Goal: Task Accomplishment & Management: Manage account settings

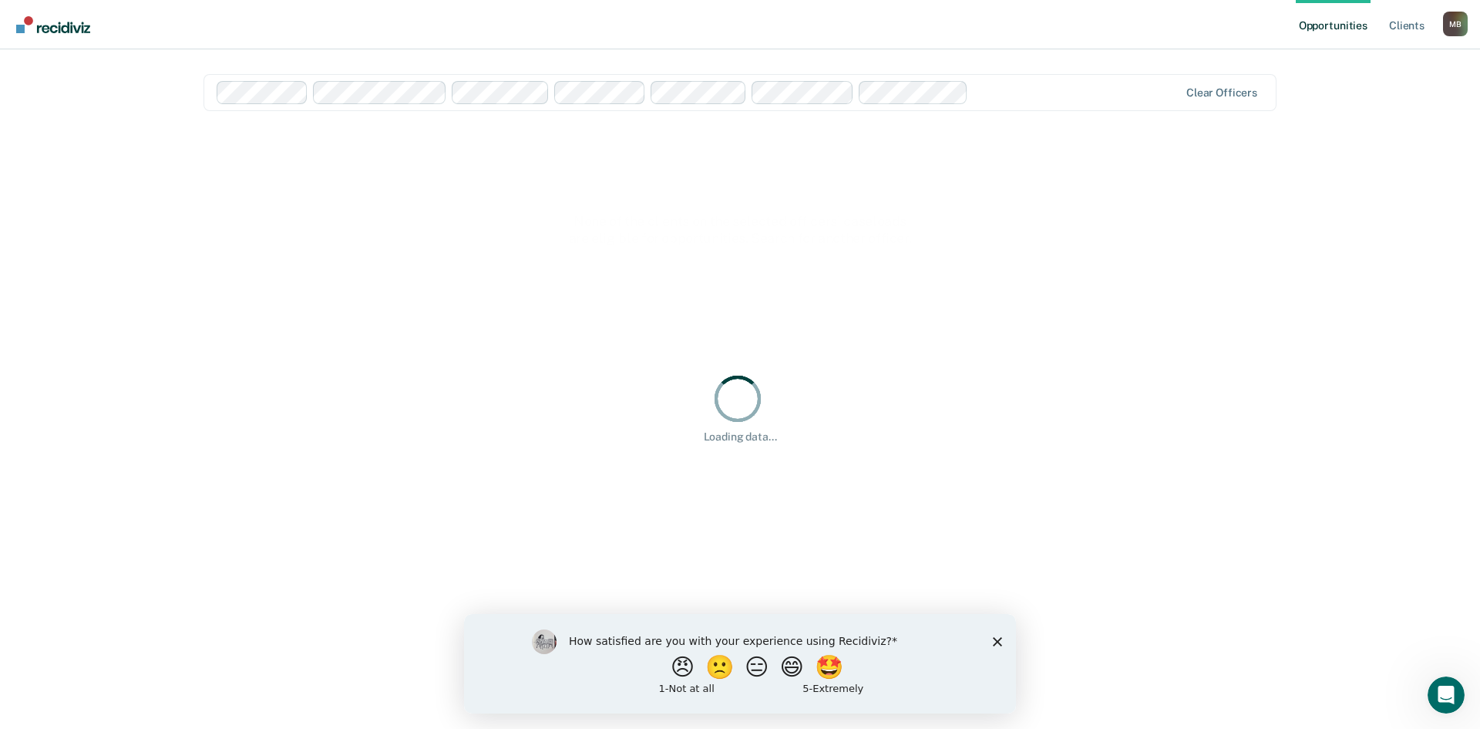
click at [995, 644] on polygon "Close survey" at bounding box center [997, 640] width 9 height 9
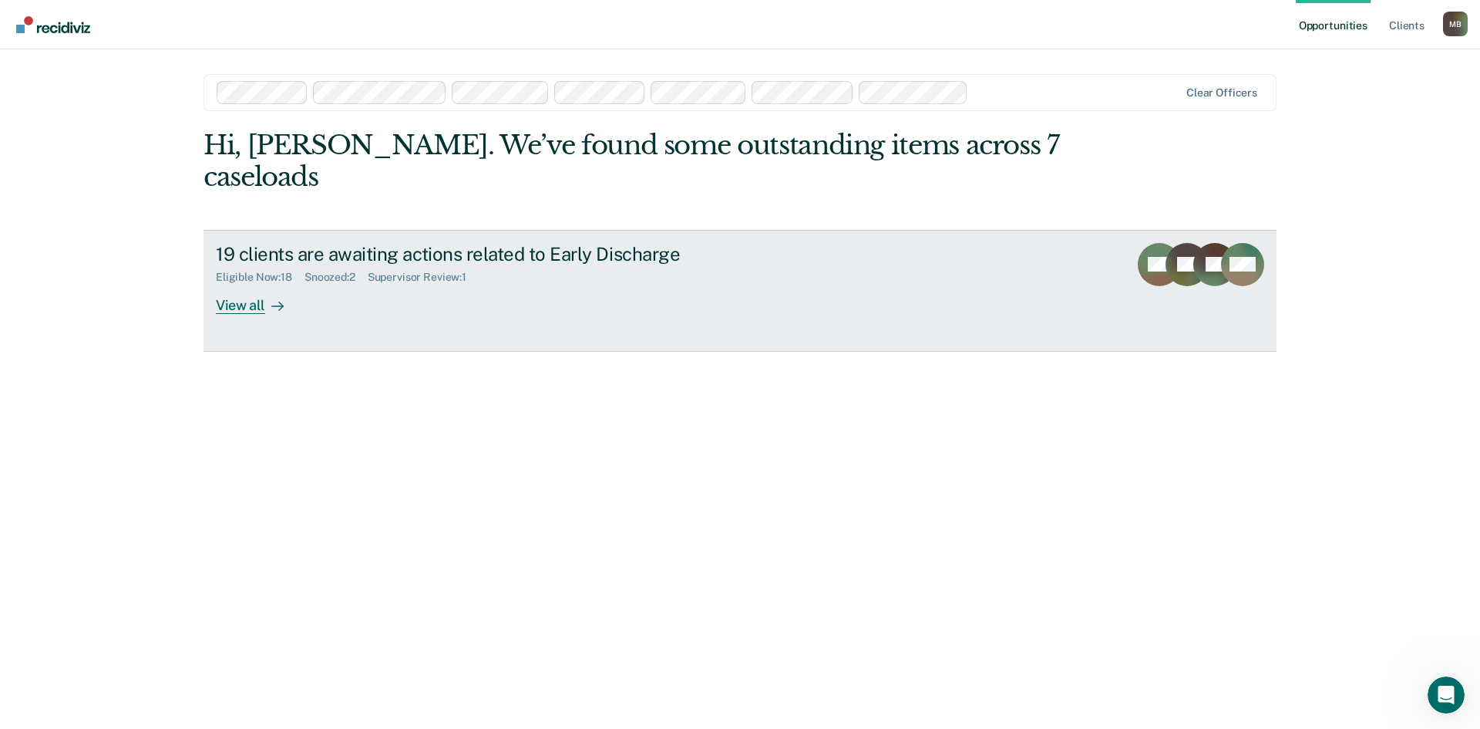
click at [239, 284] on div "View all" at bounding box center [259, 299] width 86 height 30
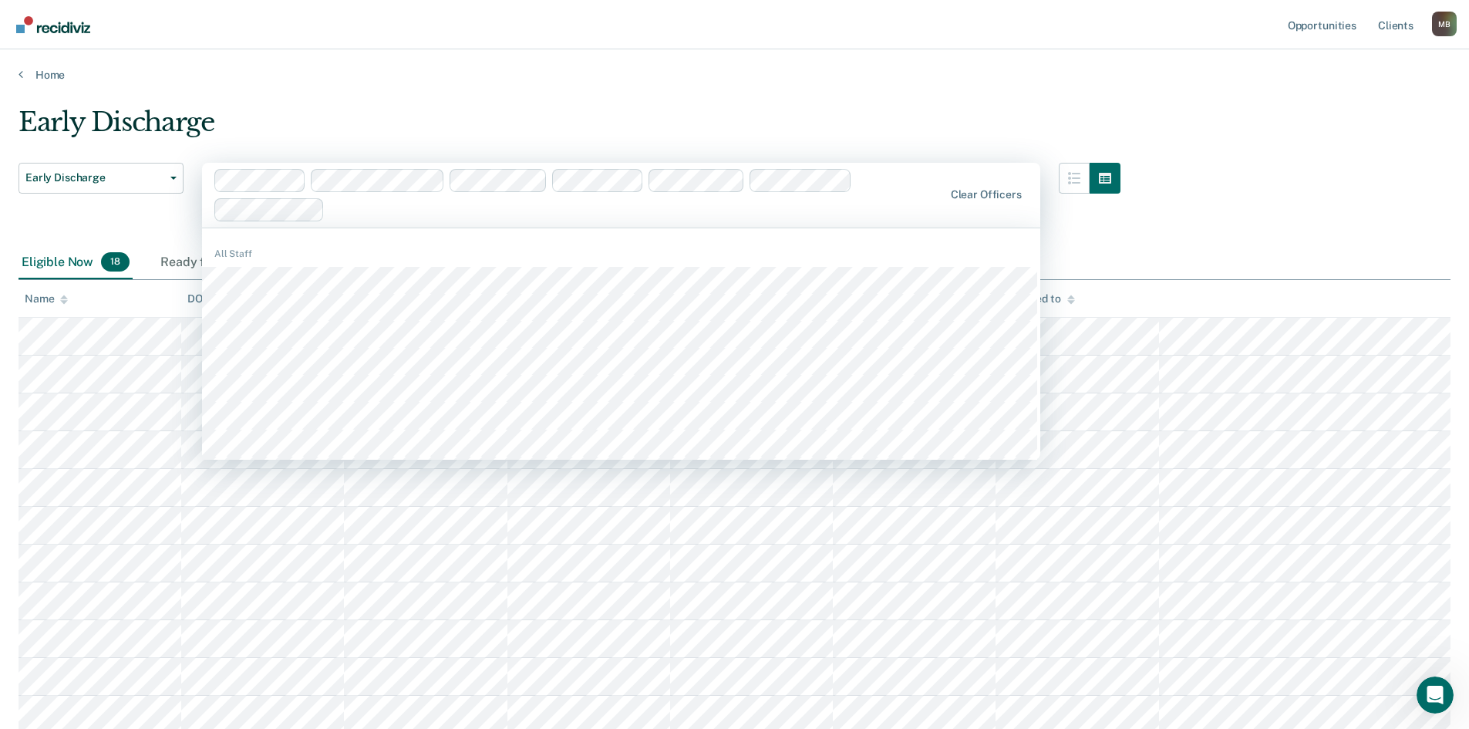
click at [1378, 167] on div "Early Discharge Early Discharge Early Discharge 506 results available. Use Up a…" at bounding box center [735, 549] width 1432 height 887
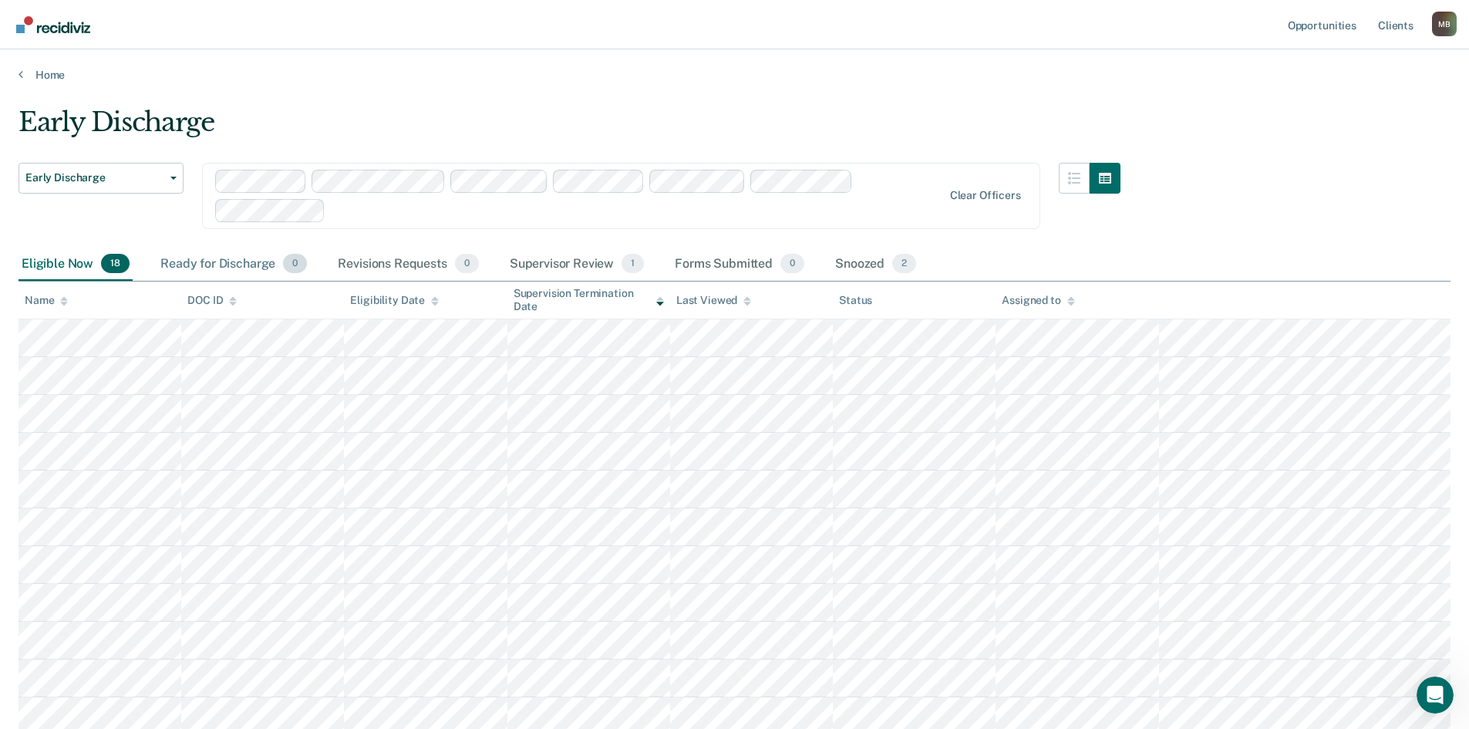
click at [230, 261] on div "Ready for Discharge 0" at bounding box center [233, 265] width 153 height 34
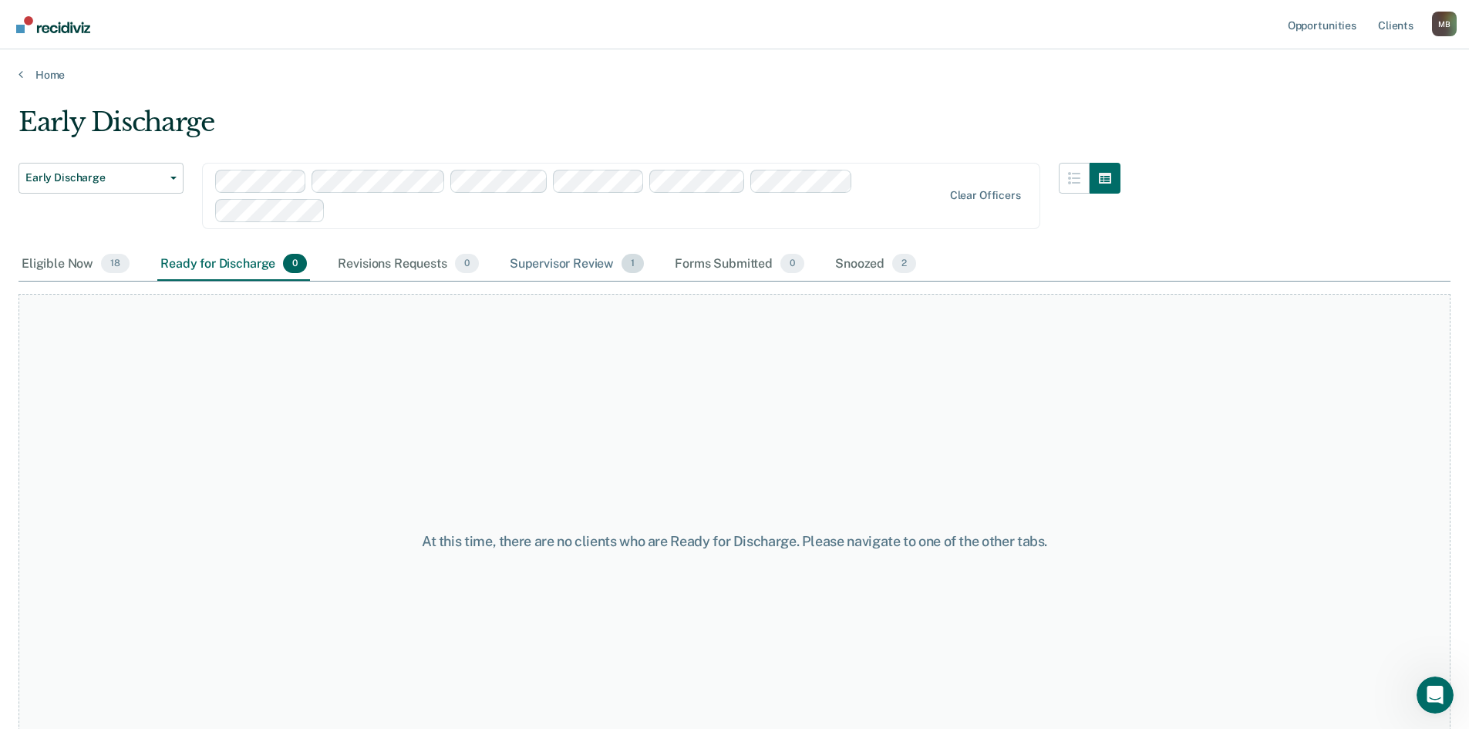
click at [582, 256] on div "Supervisor Review 1" at bounding box center [577, 265] width 141 height 34
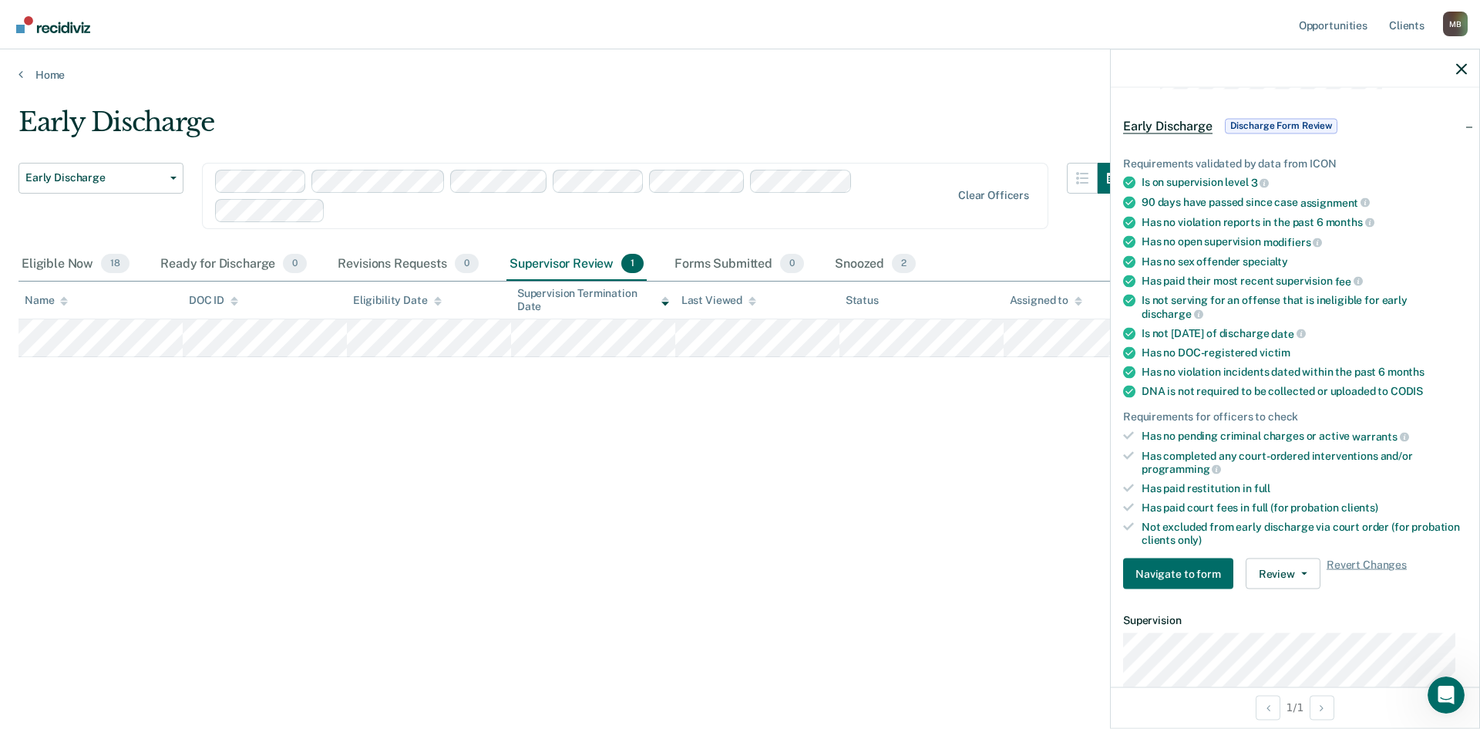
scroll to position [77, 0]
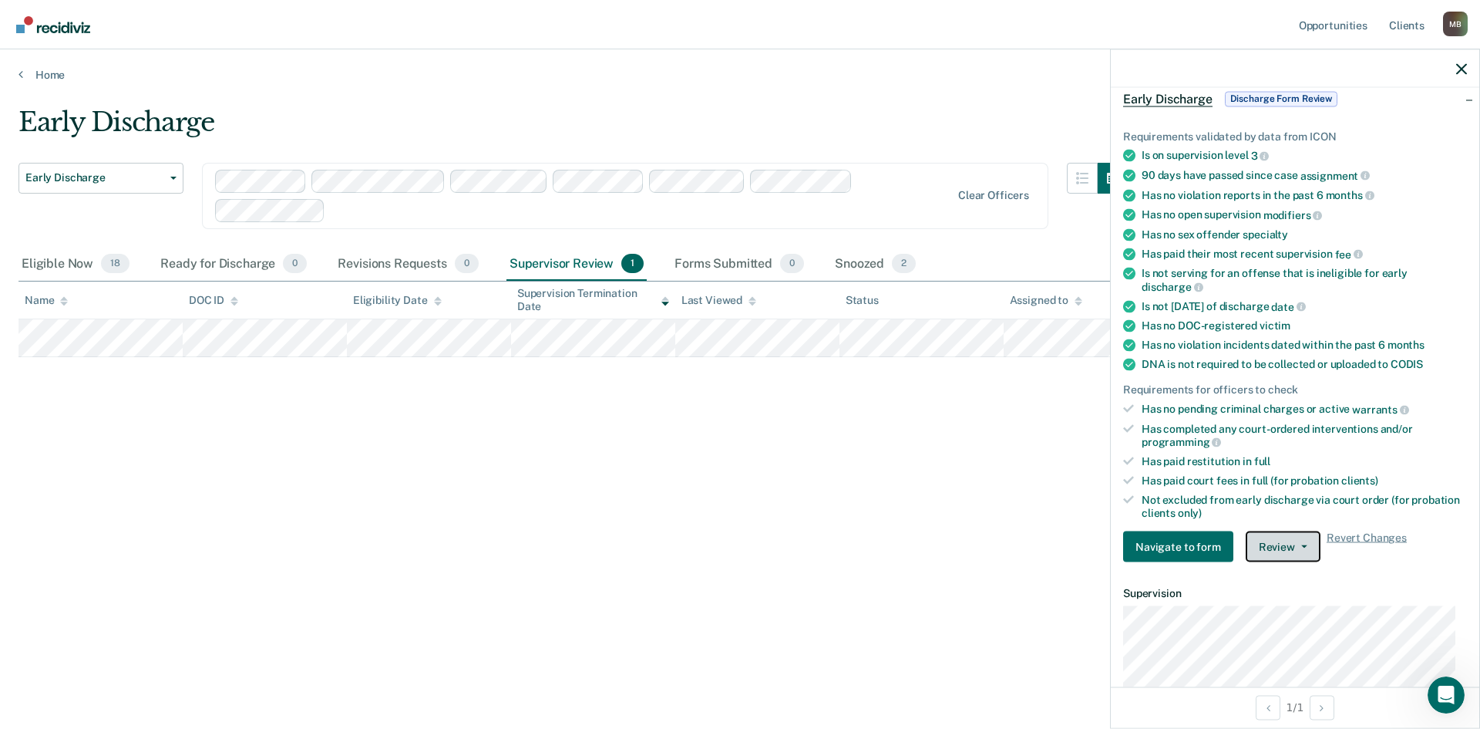
click at [1278, 545] on button "Review" at bounding box center [1283, 546] width 75 height 31
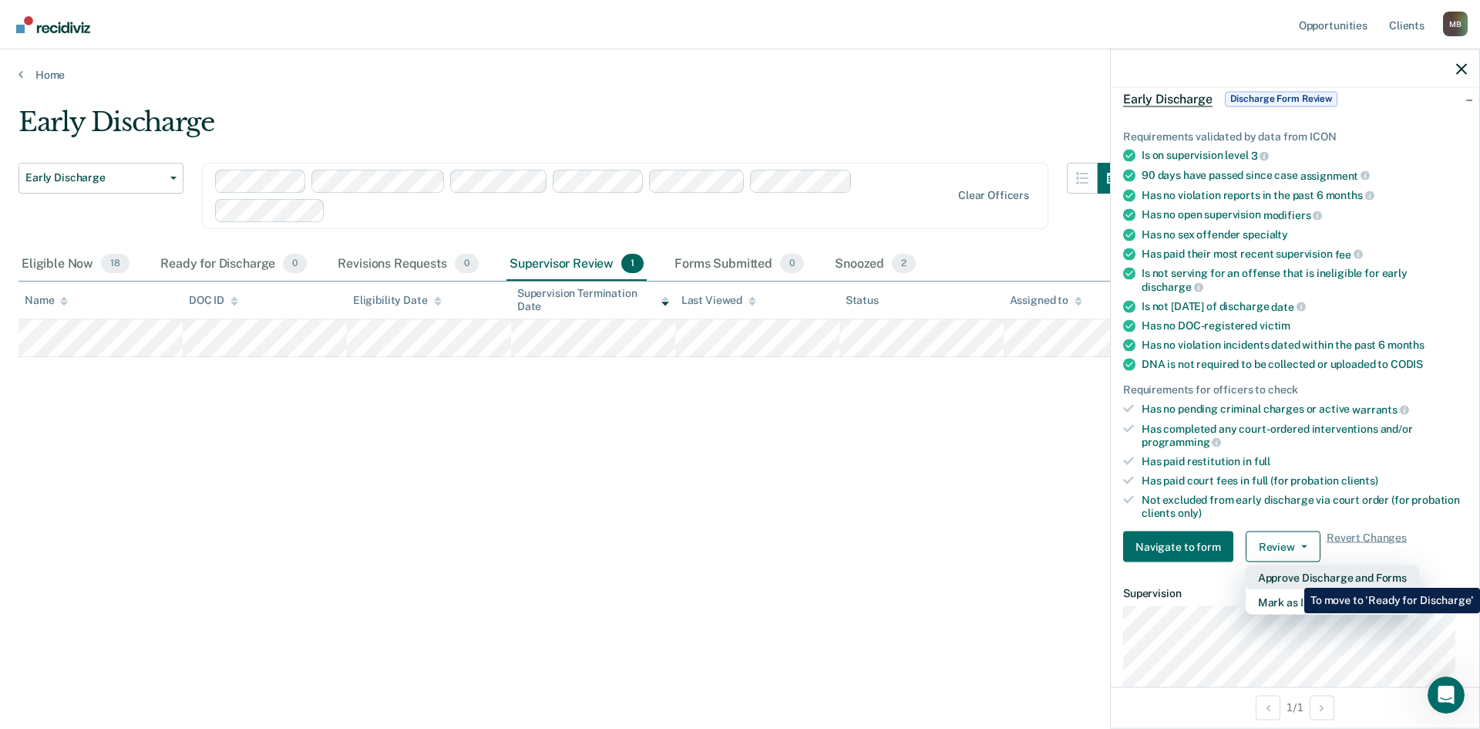
click at [1293, 576] on button "Approve Discharge and Forms" at bounding box center [1332, 577] width 173 height 25
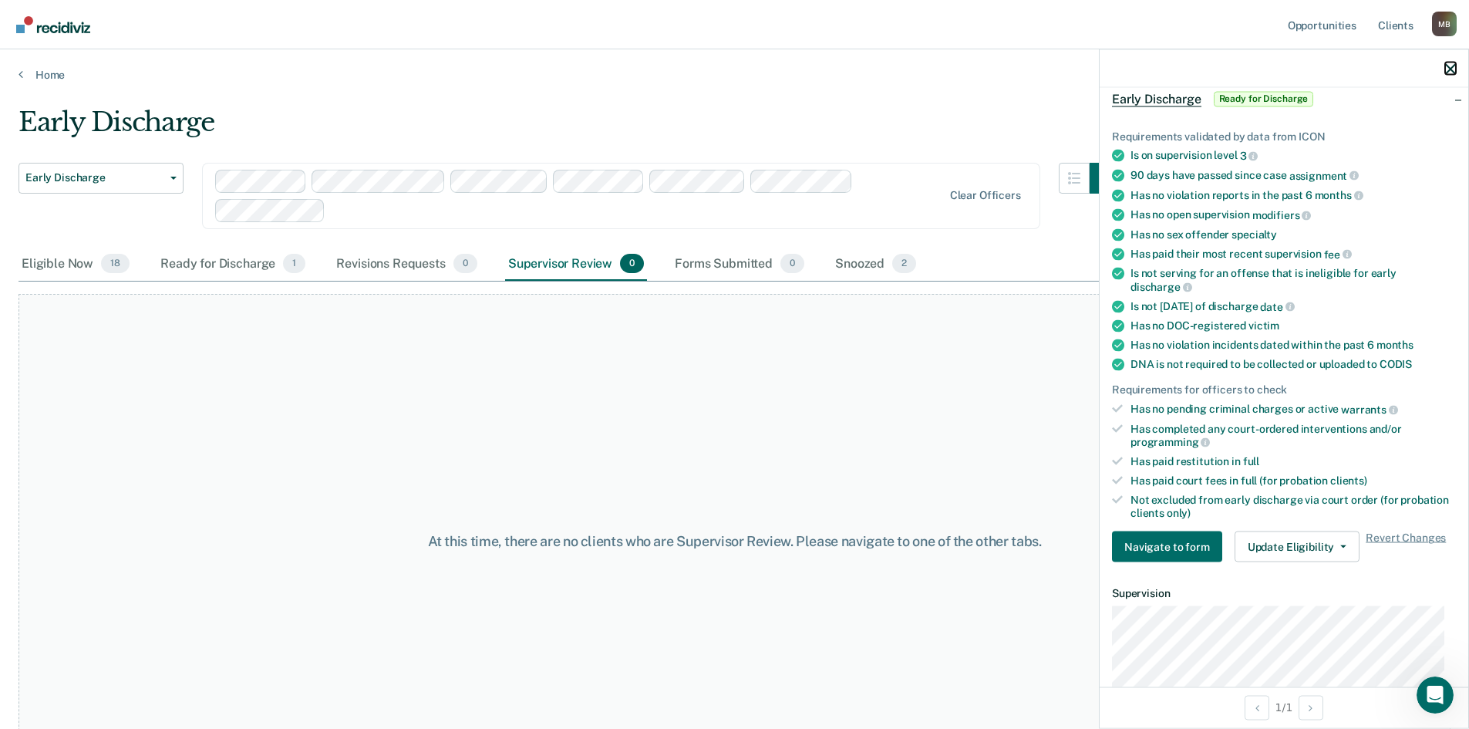
click at [1453, 73] on icon "button" at bounding box center [1450, 68] width 11 height 11
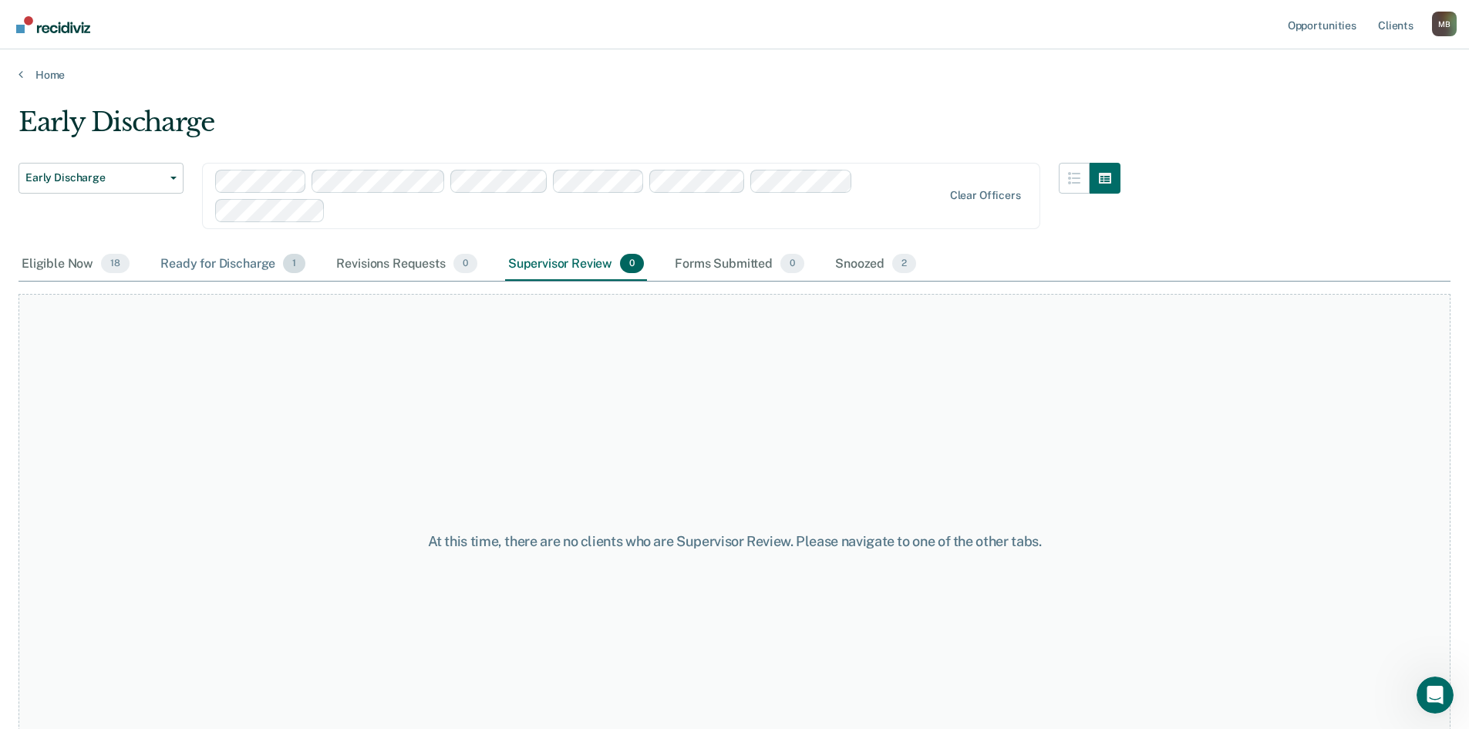
click at [205, 260] on div "Ready for Discharge 1" at bounding box center [232, 265] width 151 height 34
